Goal: Task Accomplishment & Management: Manage account settings

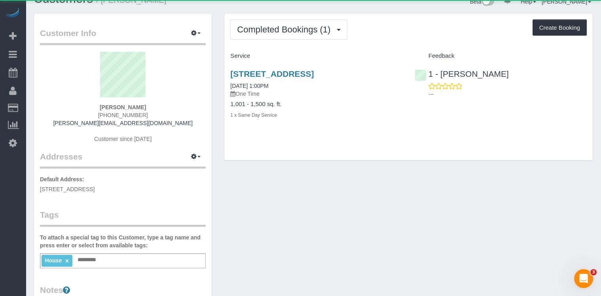
scroll to position [33, 0]
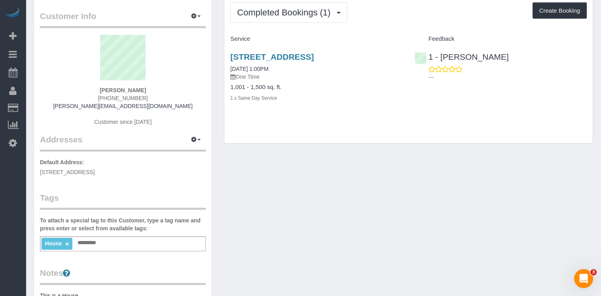
click at [89, 241] on input "text" at bounding box center [89, 243] width 27 height 10
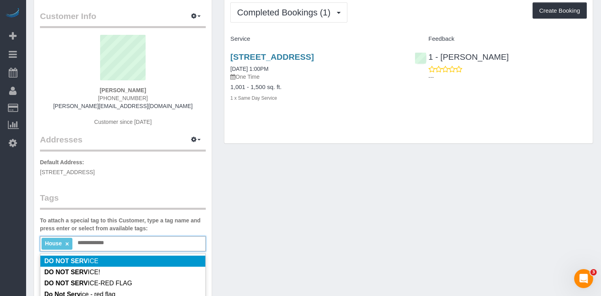
type input "**********"
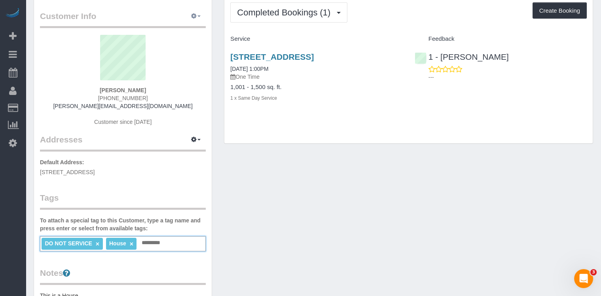
click at [202, 15] on button "button" at bounding box center [196, 16] width 20 height 12
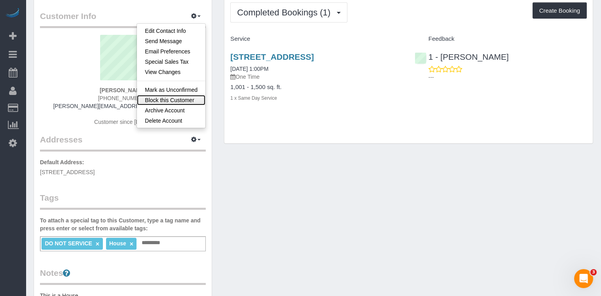
click at [176, 101] on link "Block this Customer" at bounding box center [171, 100] width 68 height 10
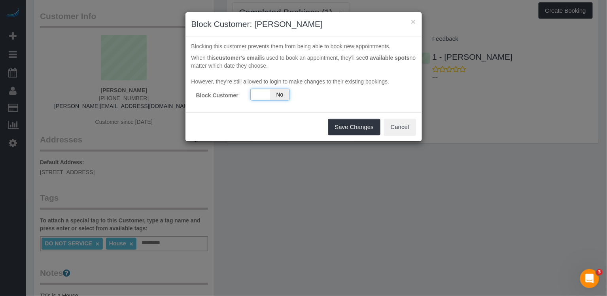
click at [276, 96] on span "No" at bounding box center [279, 94] width 19 height 11
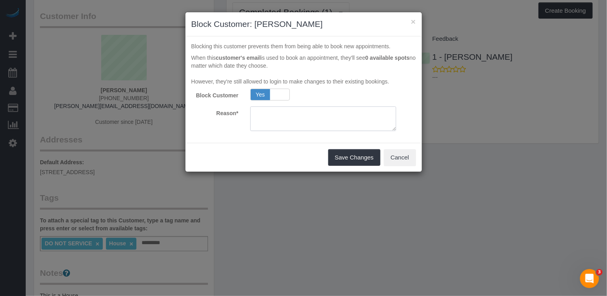
click at [323, 113] on textarea at bounding box center [323, 118] width 146 height 25
type textarea "not authorized to use card"
click at [373, 161] on button "Save Changes" at bounding box center [354, 157] width 52 height 17
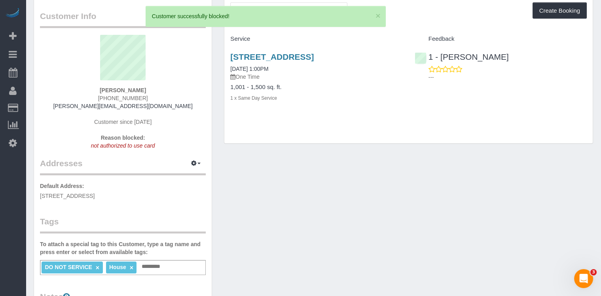
scroll to position [0, 0]
